Goal: Task Accomplishment & Management: Manage account settings

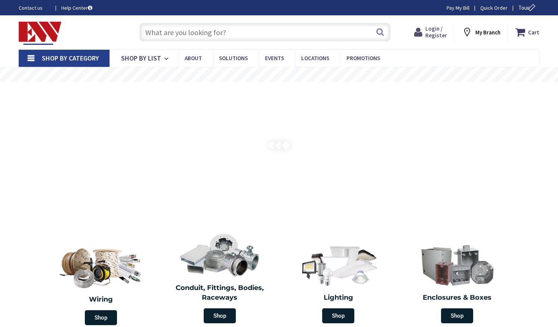
click at [429, 29] on span "Login / Register" at bounding box center [437, 32] width 22 height 14
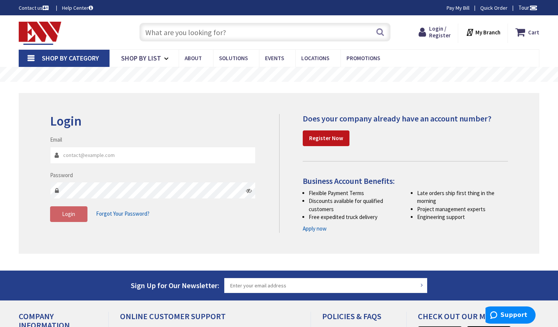
type input "[EMAIL_ADDRESS][DOMAIN_NAME]"
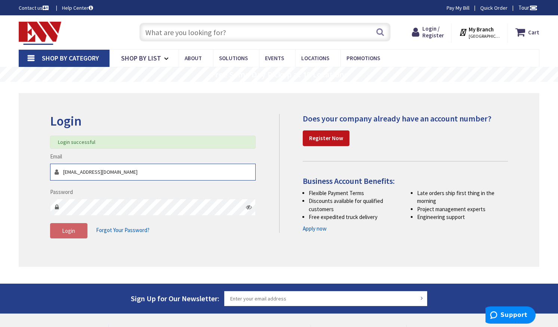
click at [127, 169] on input "[EMAIL_ADDRESS][DOMAIN_NAME]" at bounding box center [153, 172] width 206 height 17
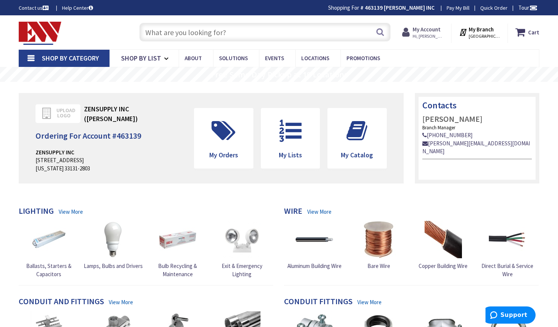
click at [423, 33] on strong "My Account" at bounding box center [427, 29] width 28 height 7
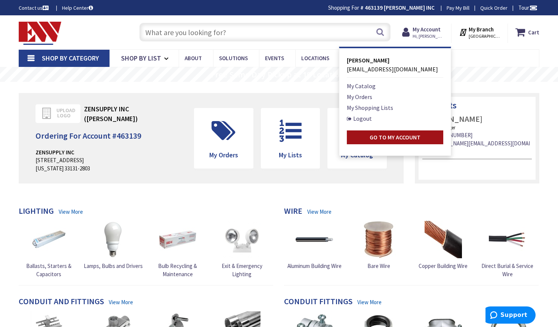
click at [389, 138] on strong "Go to My Account" at bounding box center [395, 136] width 51 height 7
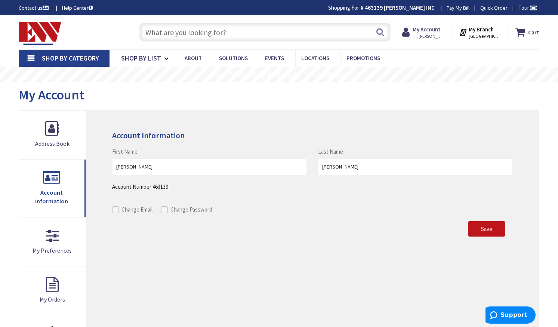
click at [154, 134] on h4 "Account Information" at bounding box center [312, 135] width 401 height 9
click at [61, 104] on div "My Account" at bounding box center [279, 96] width 521 height 28
click at [57, 99] on span "My Account" at bounding box center [51, 94] width 65 height 17
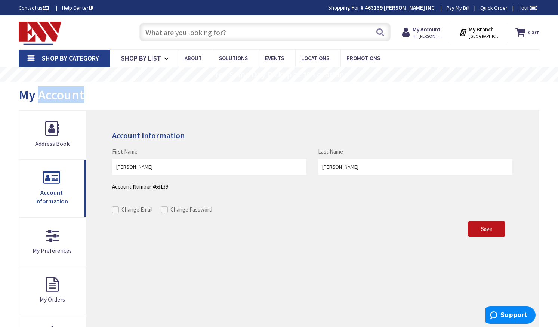
click at [57, 99] on span "My Account" at bounding box center [51, 94] width 65 height 17
click at [146, 295] on div "Account Information First Name [PERSON_NAME] Last Name [PERSON_NAME] Account Nu…" at bounding box center [312, 286] width 453 height 352
click at [156, 135] on h4 "Account Information" at bounding box center [312, 135] width 401 height 9
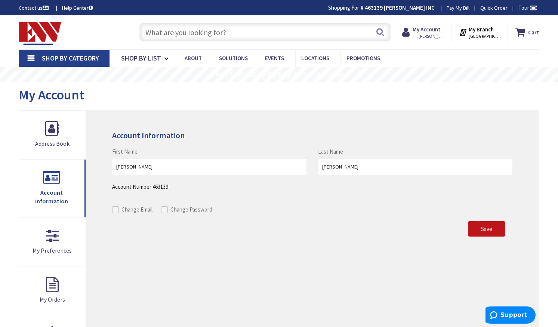
click at [44, 96] on span "My Account" at bounding box center [51, 94] width 65 height 17
click at [72, 93] on span "My Account" at bounding box center [51, 94] width 65 height 17
drag, startPoint x: 92, startPoint y: 93, endPoint x: 23, endPoint y: 95, distance: 69.6
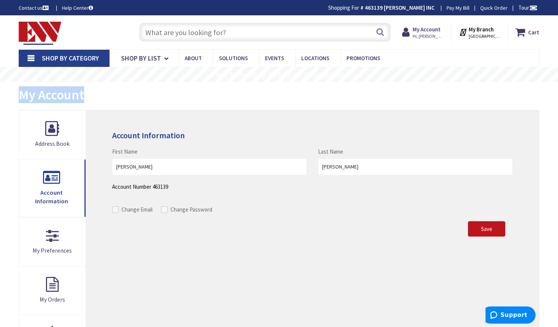
click at [23, 95] on div "My Account" at bounding box center [279, 96] width 521 height 28
drag, startPoint x: 23, startPoint y: 95, endPoint x: 58, endPoint y: 92, distance: 34.9
click at [24, 95] on span "My Account" at bounding box center [51, 94] width 65 height 17
click at [163, 254] on div "Account Information First Name [PERSON_NAME] Last Name [PERSON_NAME] Account Nu…" at bounding box center [312, 286] width 453 height 352
